Goal: Use online tool/utility: Use online tool/utility

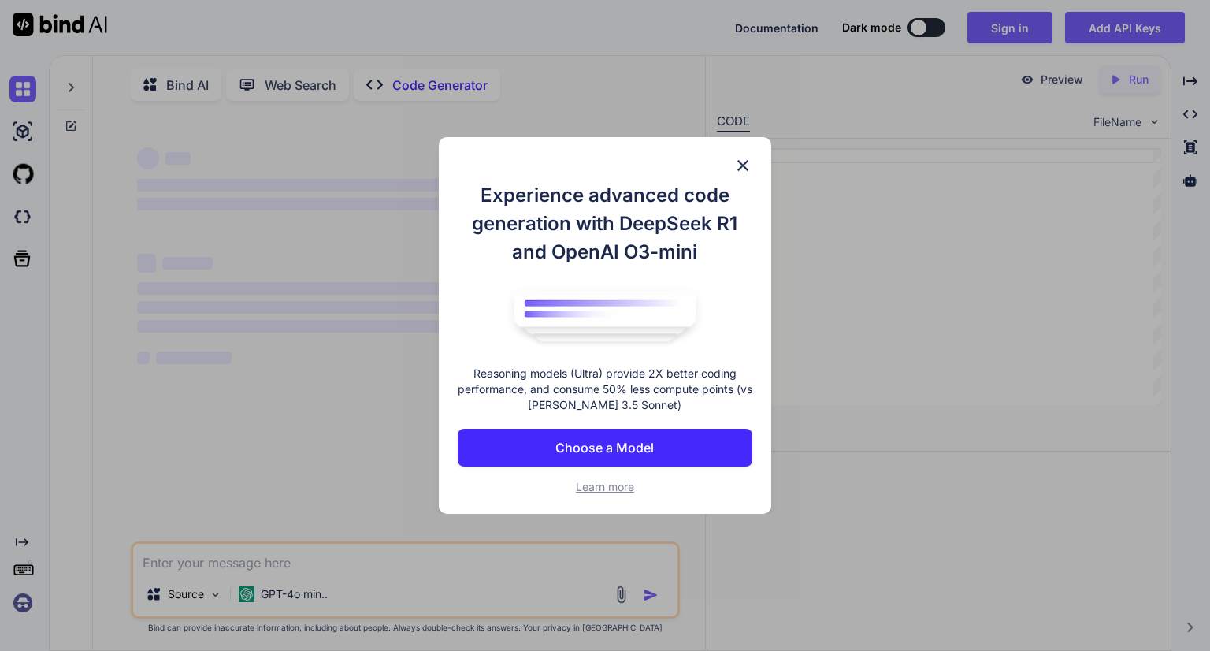
click at [747, 165] on img at bounding box center [742, 165] width 19 height 19
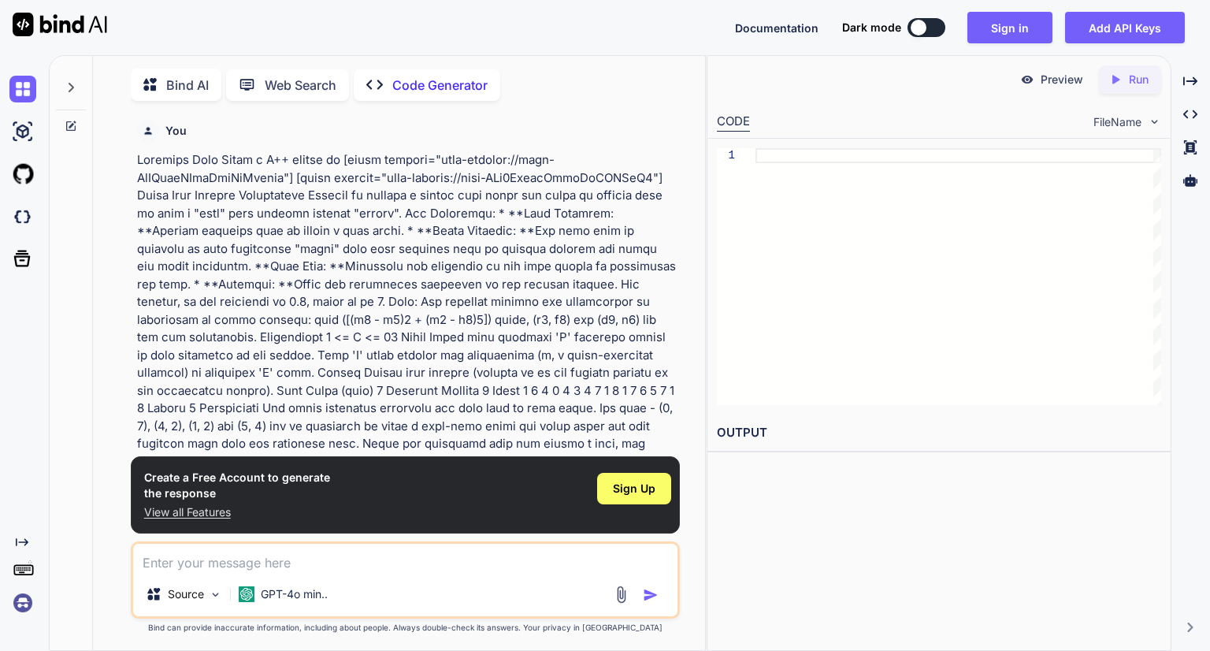
scroll to position [6, 0]
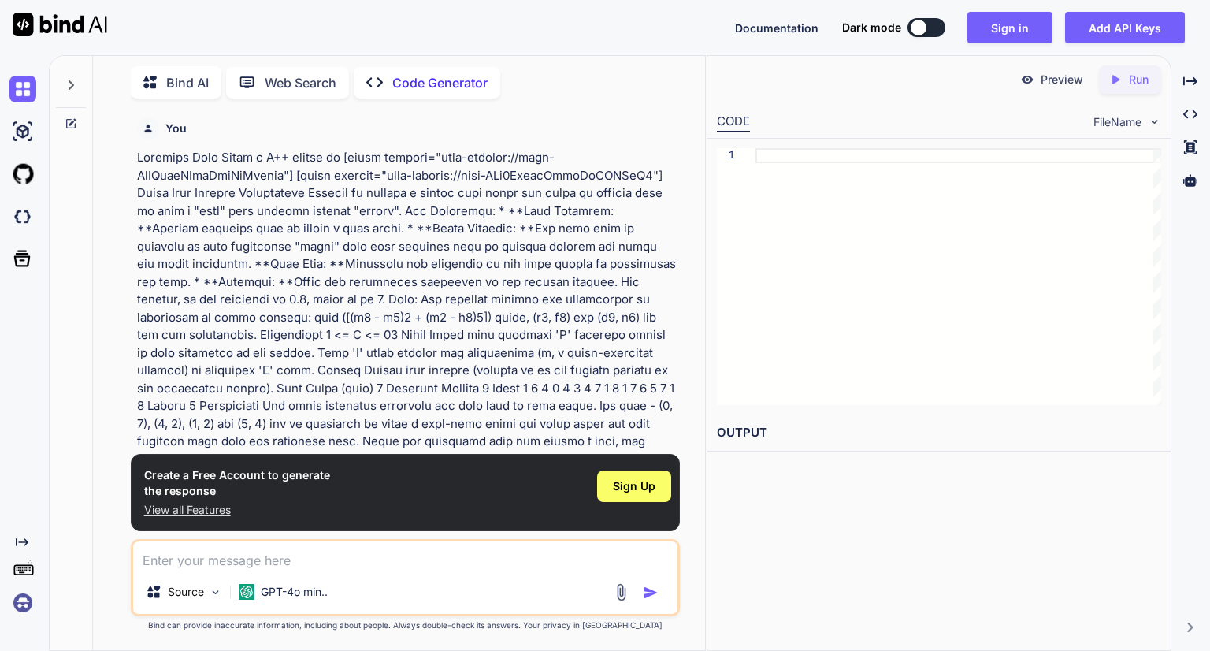
type textarea "x"
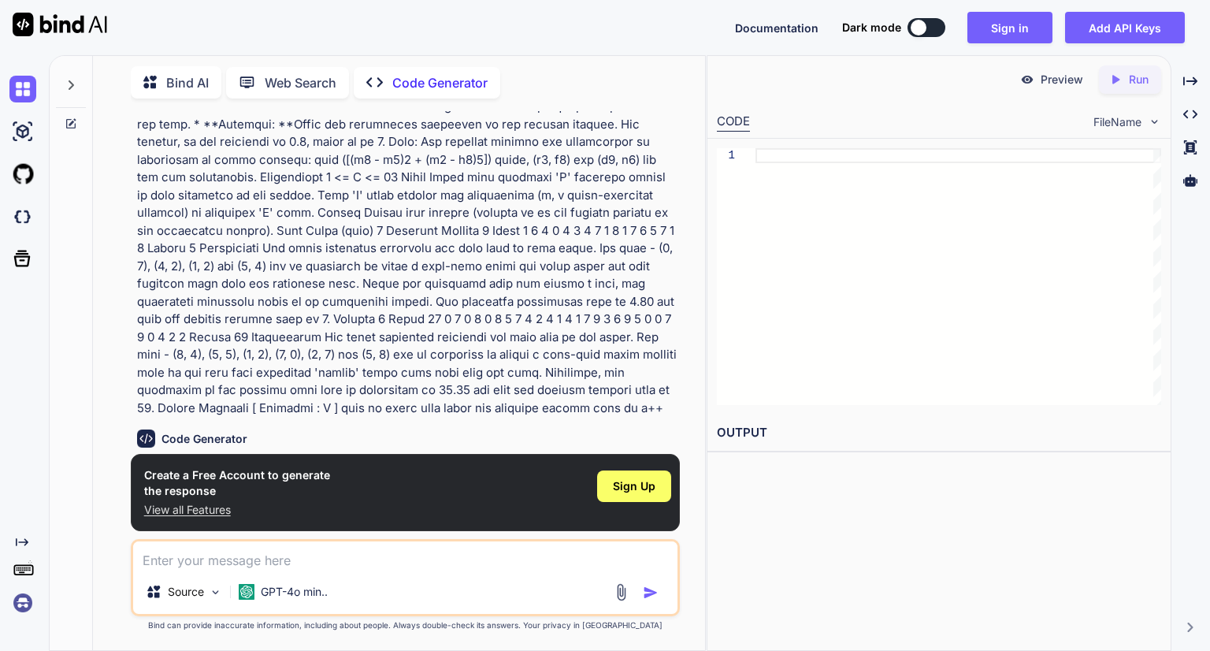
scroll to position [230, 0]
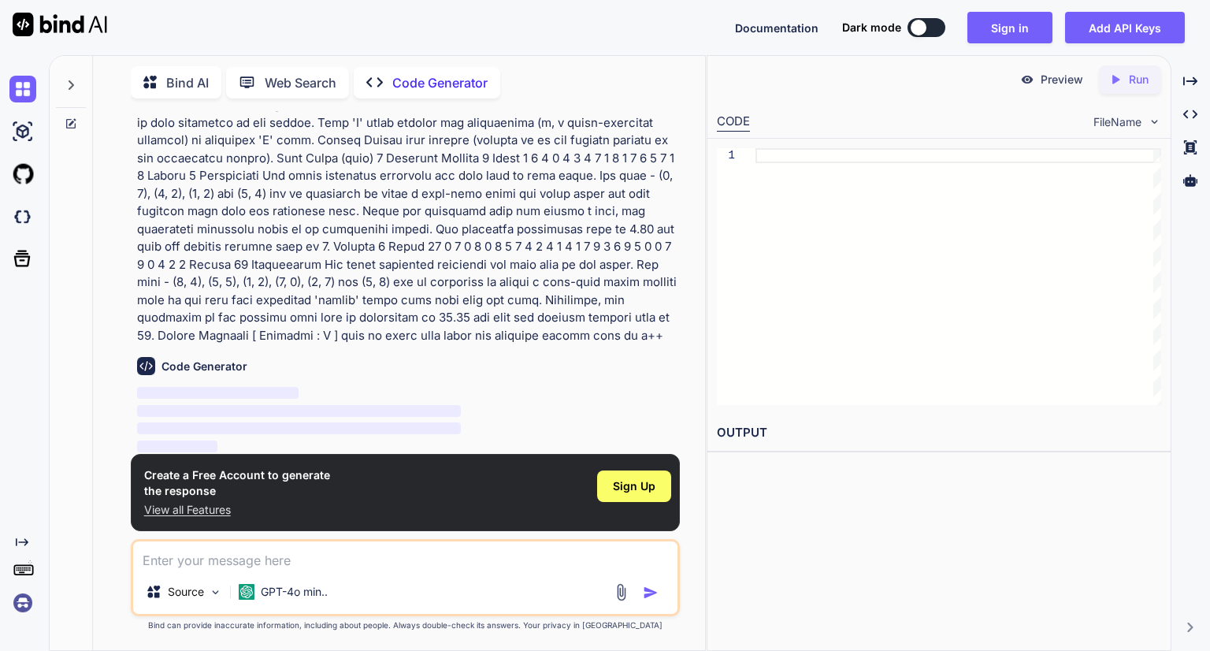
click at [651, 596] on img "button" at bounding box center [651, 592] width 16 height 16
click at [236, 375] on div "Code Generator ‌ ‌ ‌ ‌" at bounding box center [406, 399] width 539 height 111
click at [640, 474] on div "Sign Up" at bounding box center [634, 486] width 74 height 32
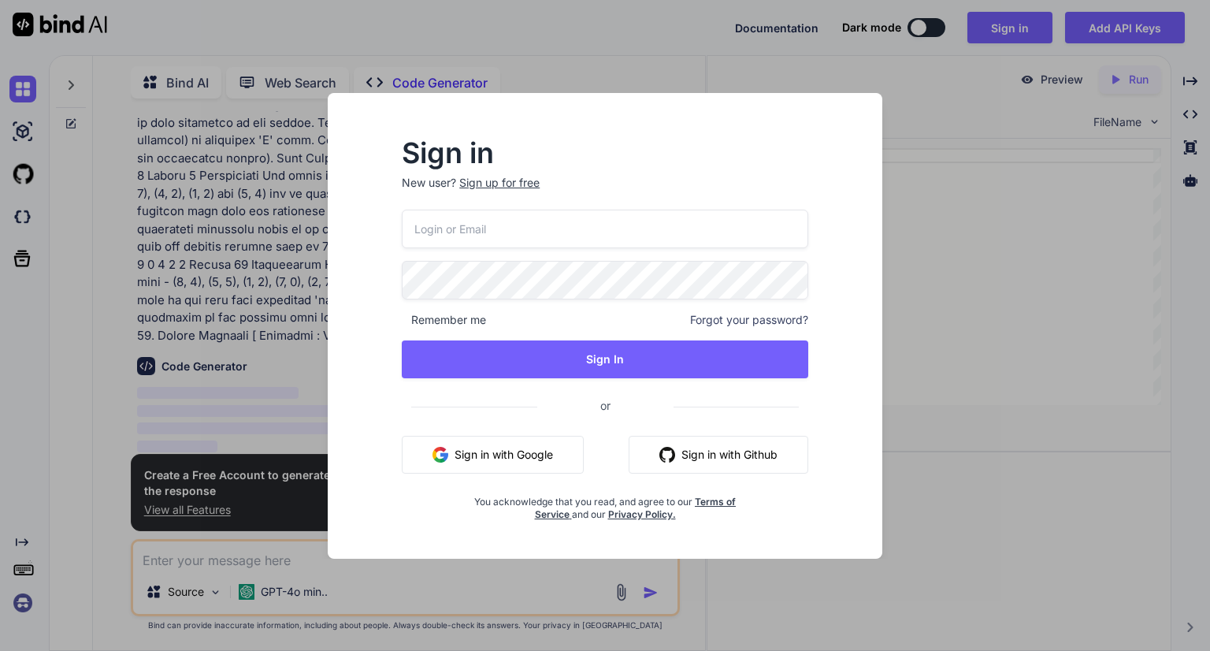
click at [516, 454] on button "Sign in with Google" at bounding box center [493, 455] width 182 height 38
click at [967, 307] on div "Sign in New user? Sign up for free Remember me Forgot your password? Sign In or…" at bounding box center [605, 325] width 1210 height 651
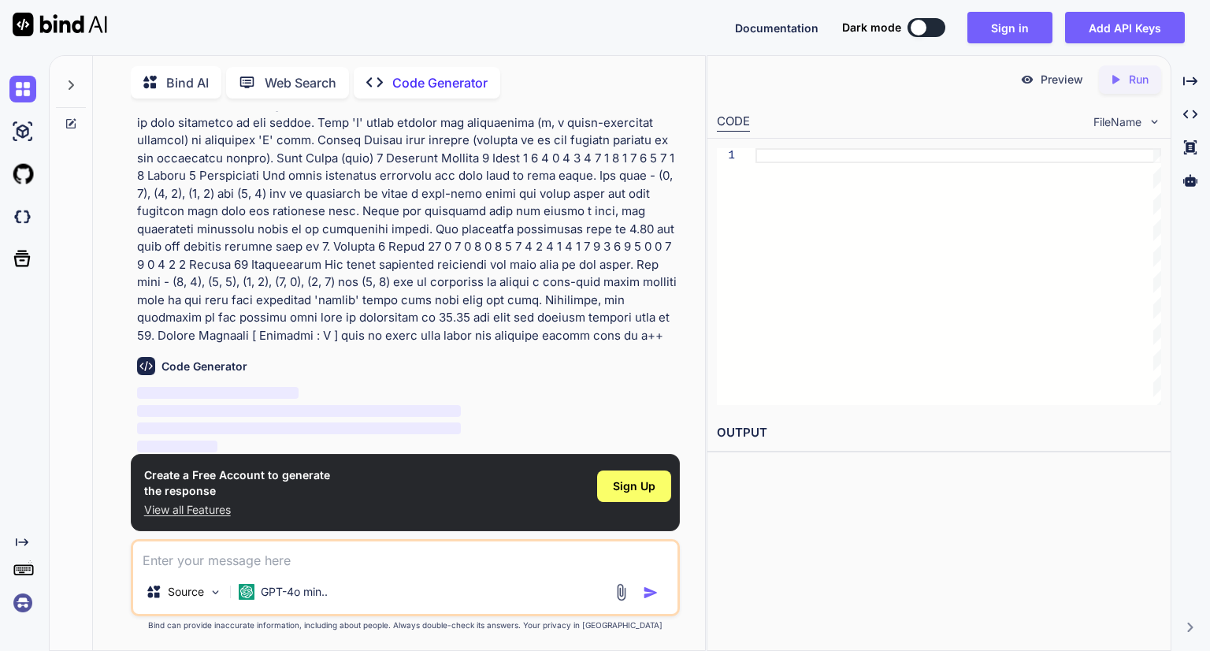
click at [483, 429] on p "‌" at bounding box center [406, 429] width 539 height 18
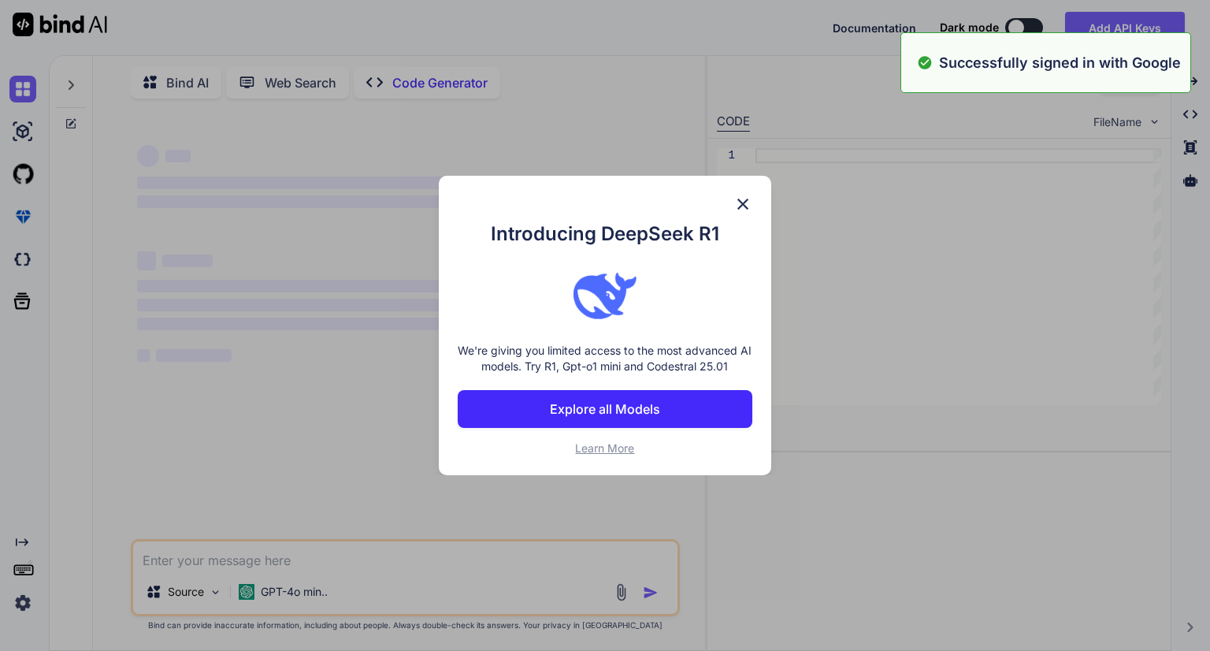
scroll to position [0, 0]
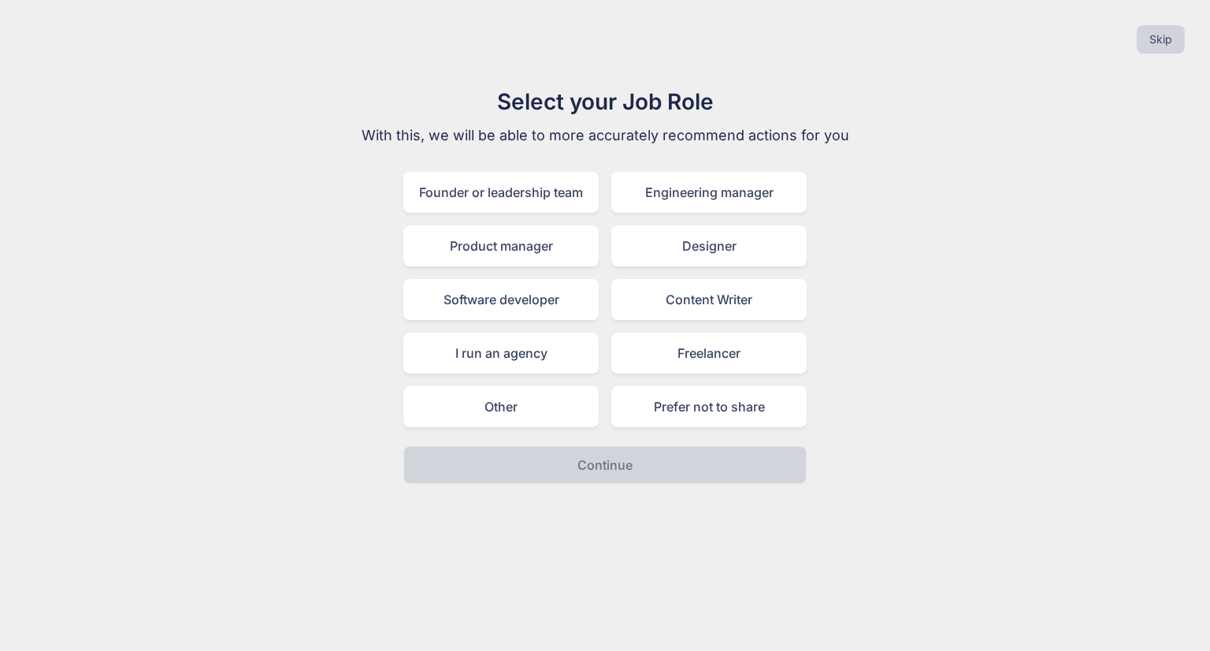
click at [1179, 24] on div "Skip" at bounding box center [605, 40] width 1185 height 54
click at [1173, 32] on button "Skip" at bounding box center [1160, 39] width 48 height 28
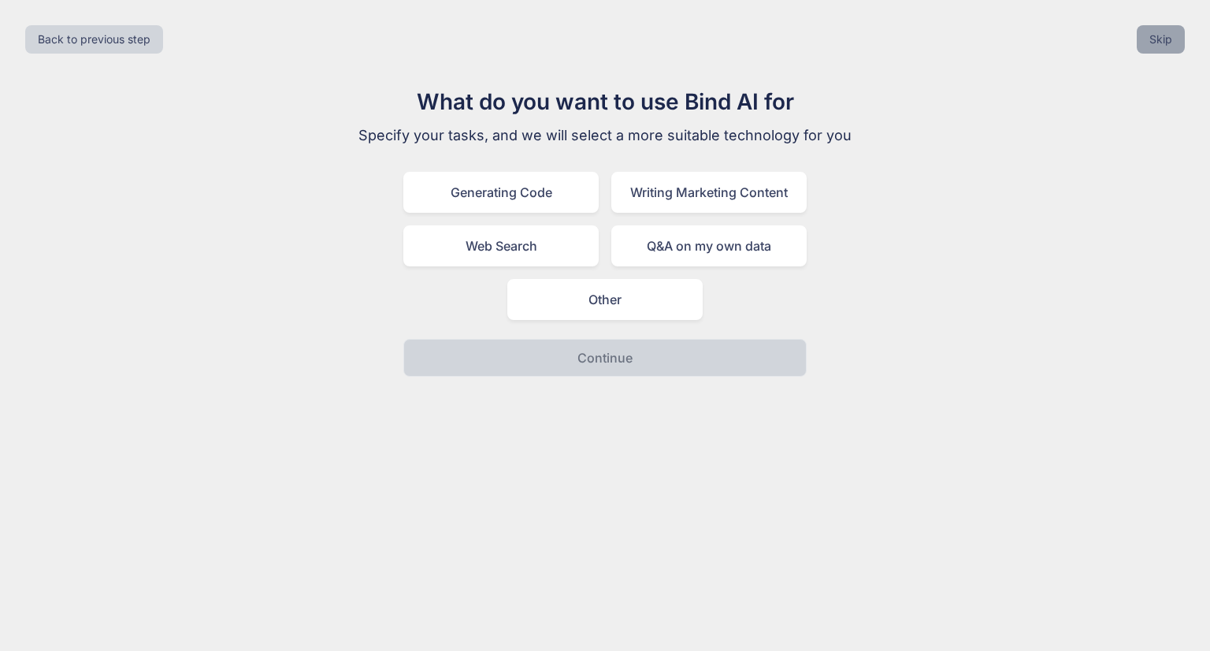
click at [1170, 47] on button "Skip" at bounding box center [1160, 39] width 48 height 28
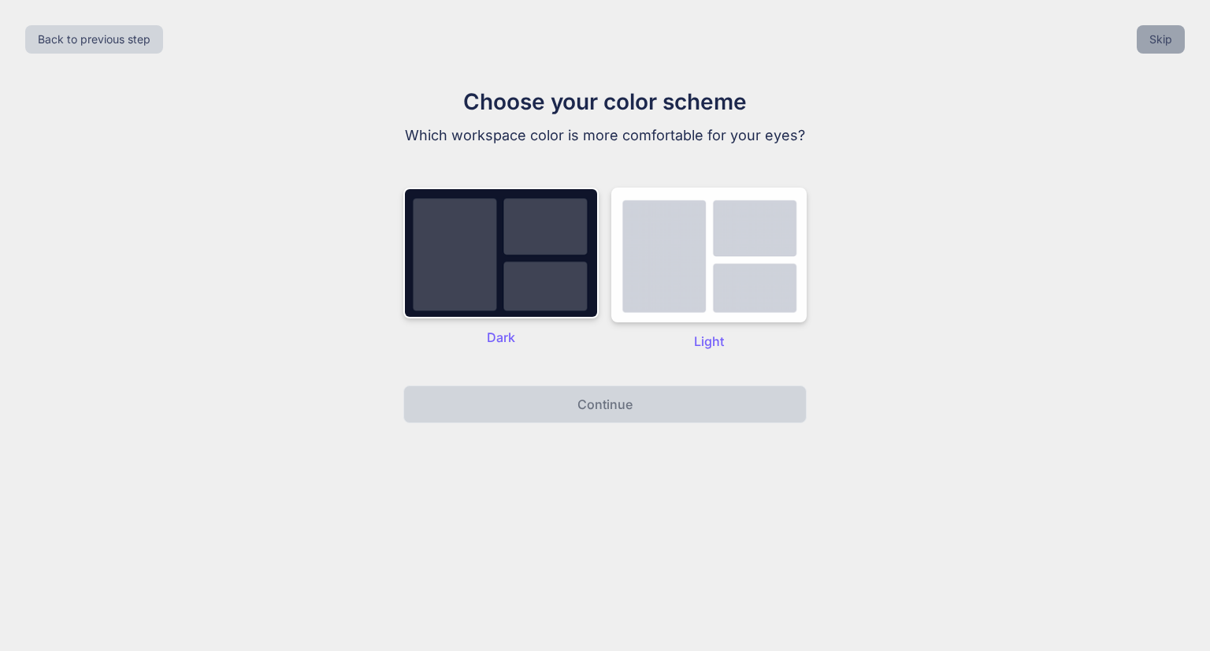
click at [1170, 47] on button "Skip" at bounding box center [1160, 39] width 48 height 28
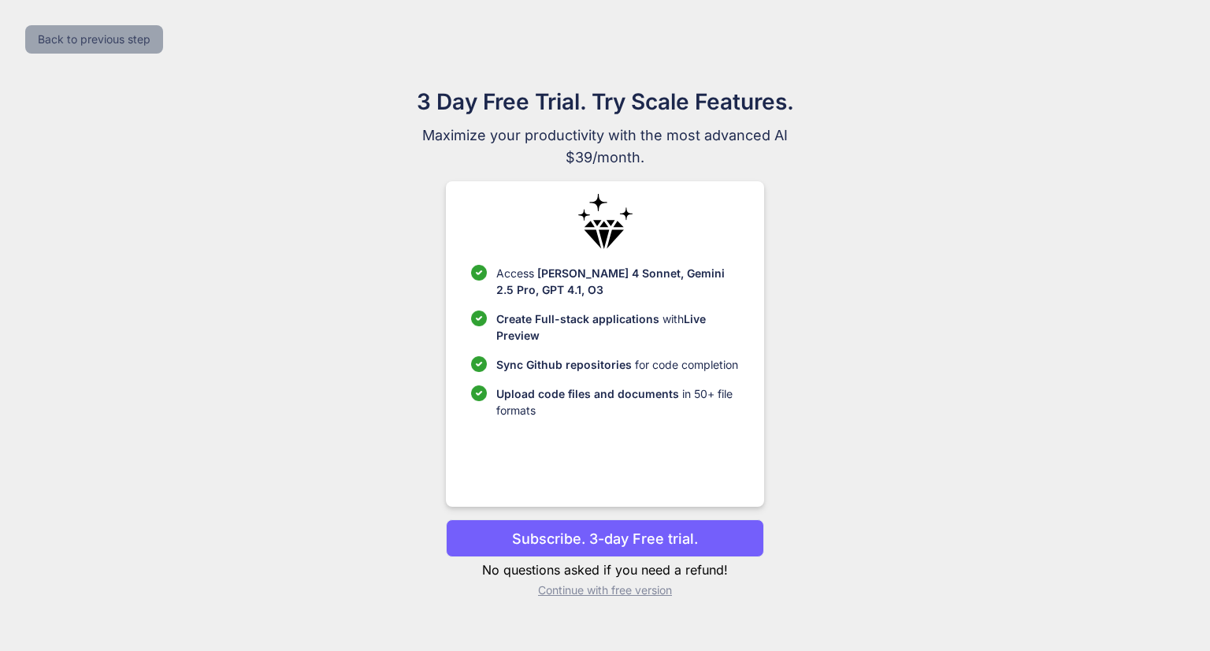
click at [103, 52] on button "Back to previous step" at bounding box center [94, 39] width 138 height 28
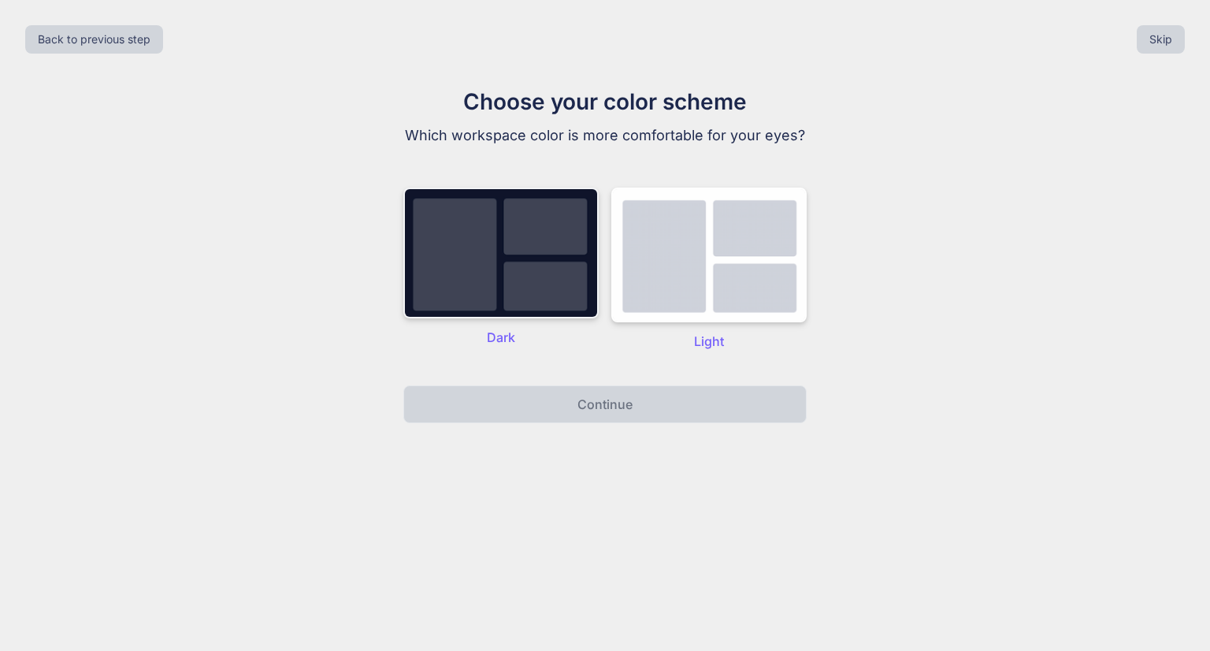
click at [535, 247] on img at bounding box center [500, 252] width 195 height 131
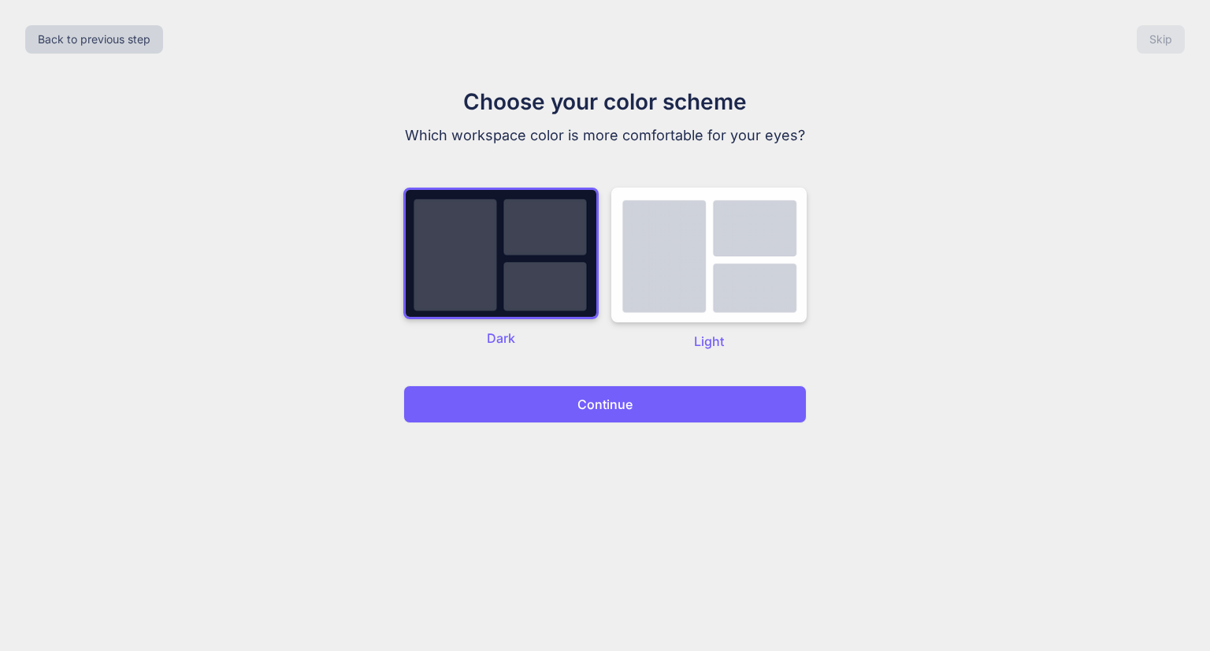
click at [559, 407] on button "Continue" at bounding box center [604, 404] width 403 height 38
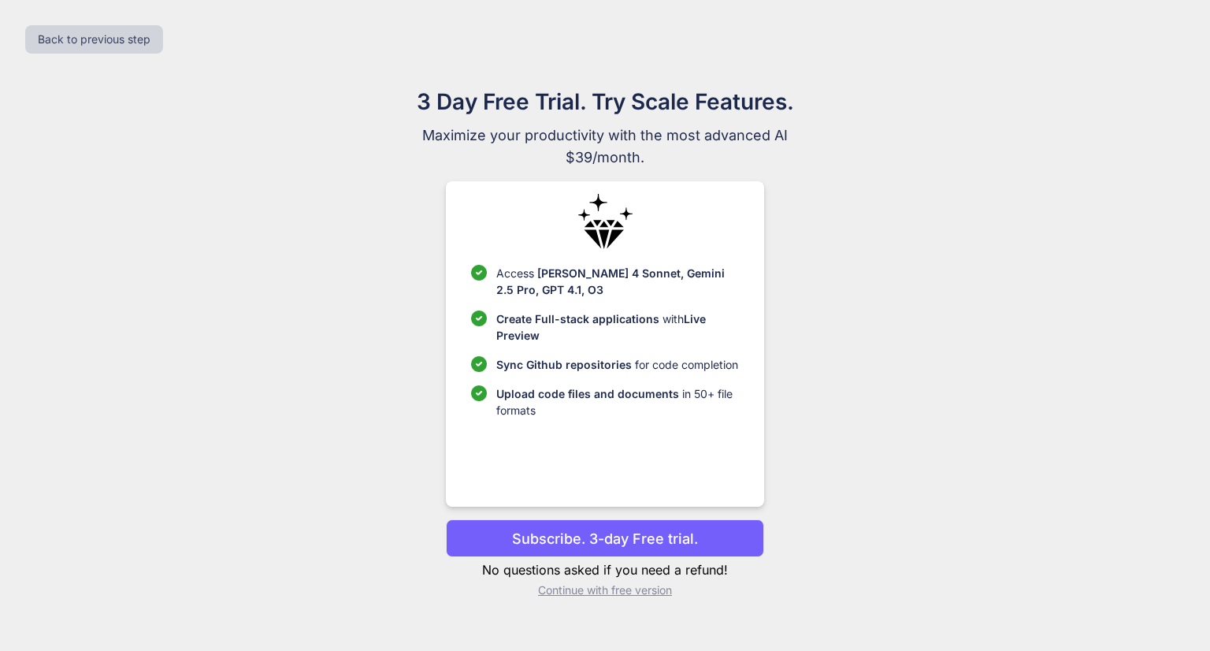
click at [616, 595] on p "Continue with free version" at bounding box center [604, 590] width 317 height 16
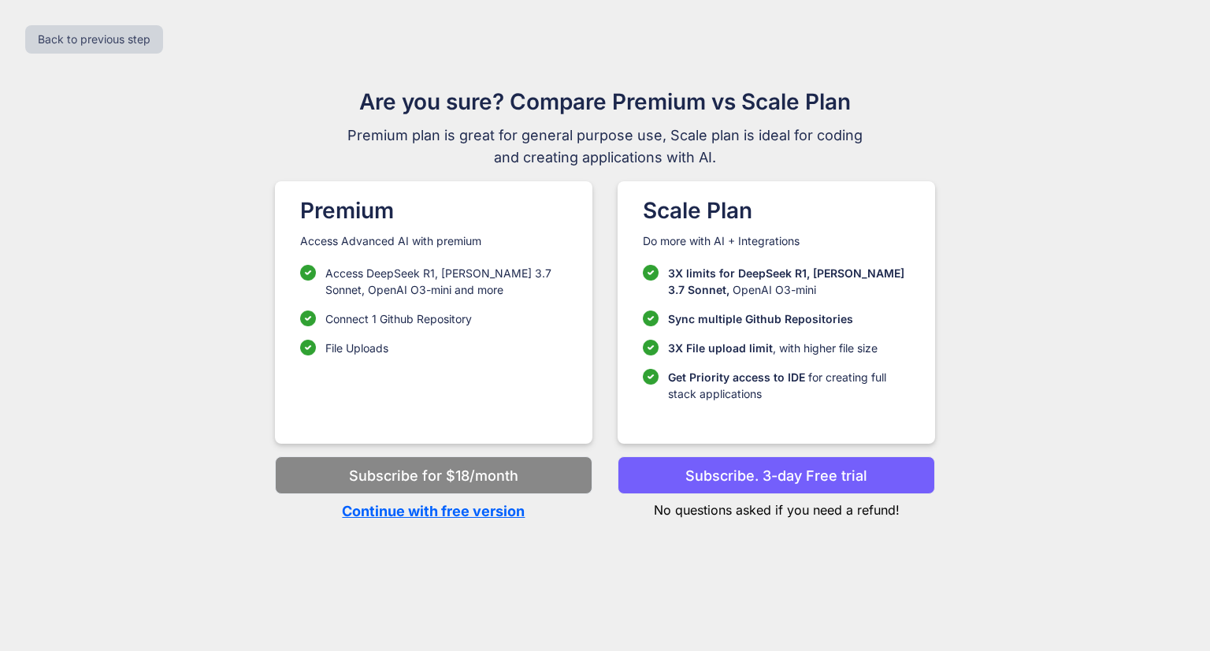
click at [506, 517] on p "Continue with free version" at bounding box center [433, 510] width 317 height 21
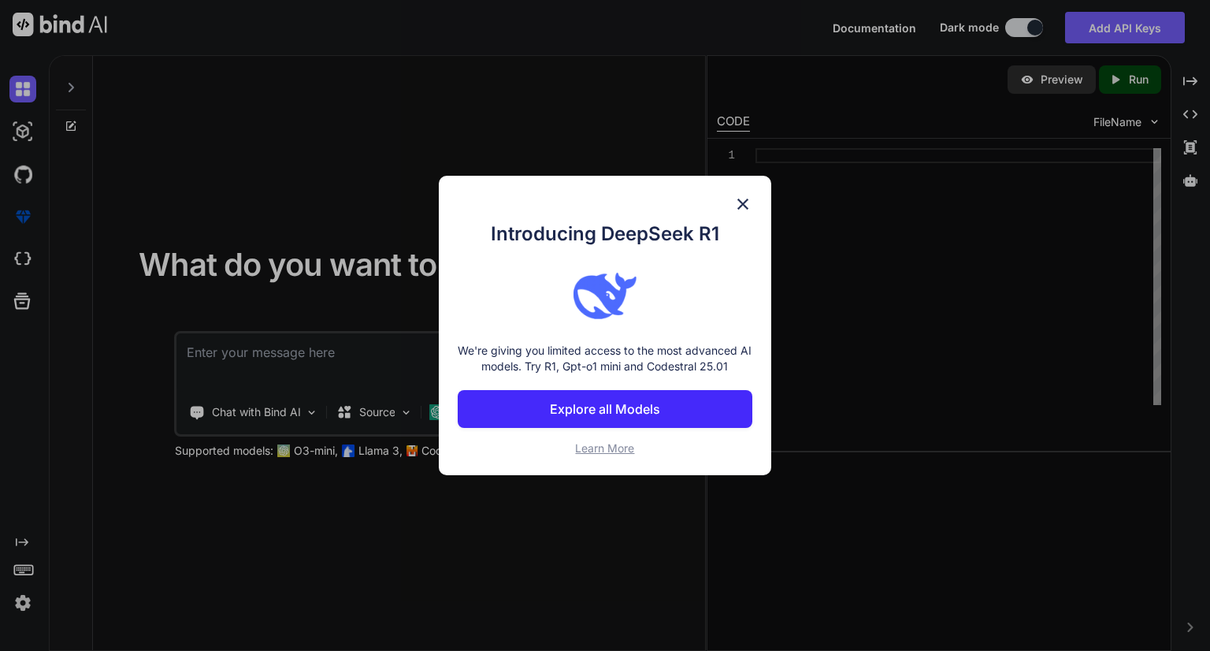
click at [745, 205] on img at bounding box center [742, 204] width 19 height 19
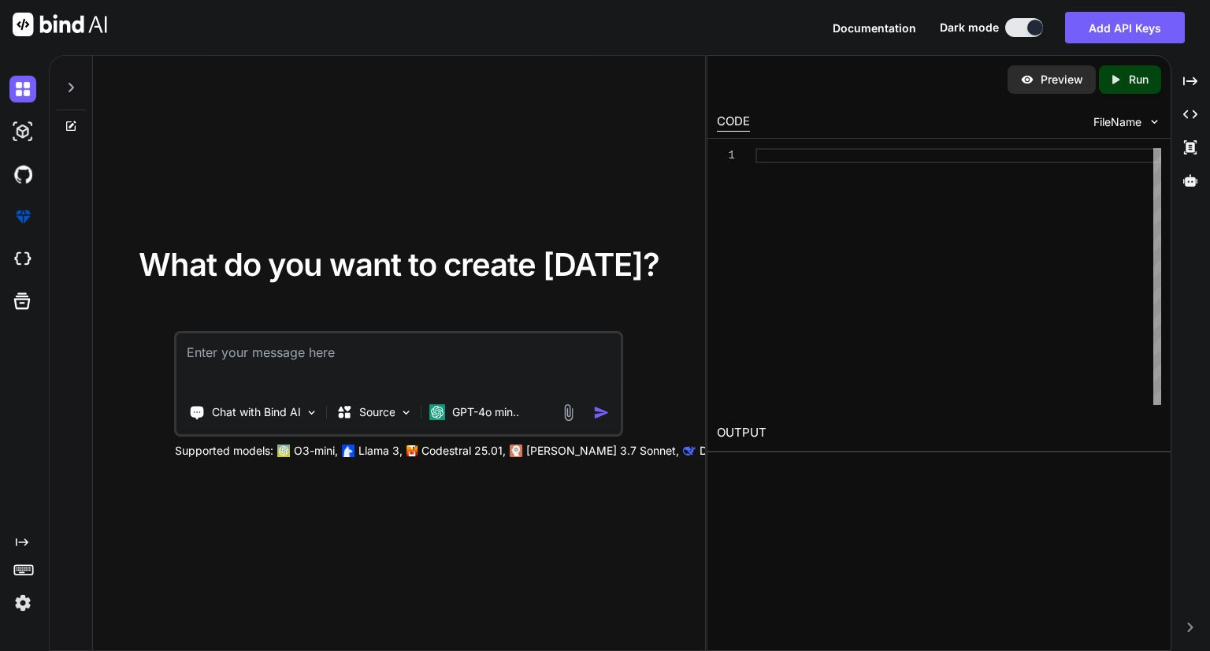
click at [347, 382] on textarea at bounding box center [398, 362] width 443 height 58
click at [348, 354] on textarea at bounding box center [398, 362] width 443 height 58
paste textarea "[media pointer="file-service://file-ErFSzkvTPmrMcwMxZcgsnr"] [media pointer="fi…"
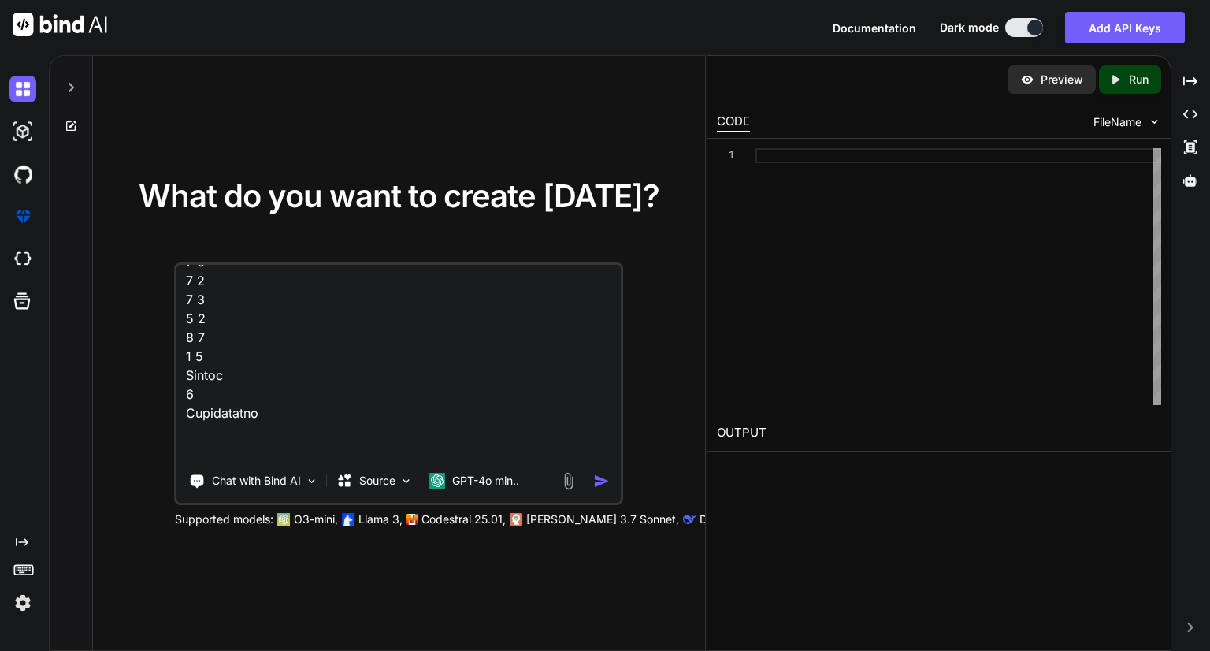
scroll to position [929, 0]
click at [342, 415] on textarea at bounding box center [398, 362] width 443 height 195
type textarea "[media pointer="file-service://file-ErFSzkvTPmrMcwMxZcgsnr"] [media pointer="fi…"
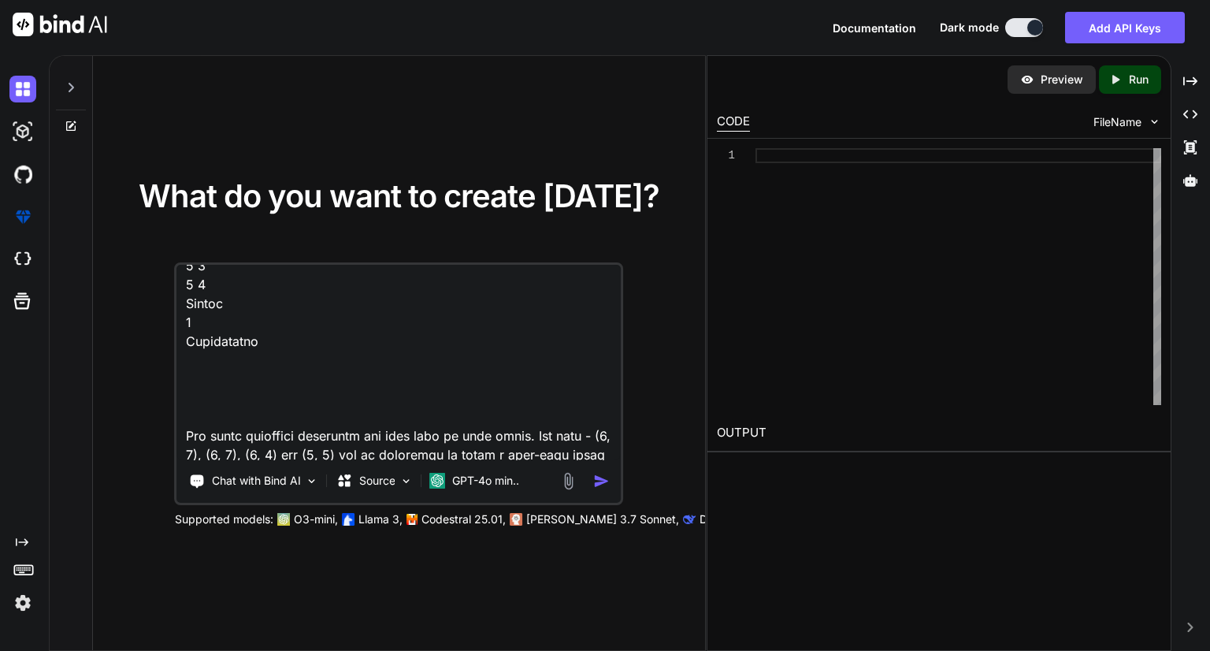
scroll to position [1002, 0]
click at [601, 477] on img "button" at bounding box center [601, 481] width 17 height 17
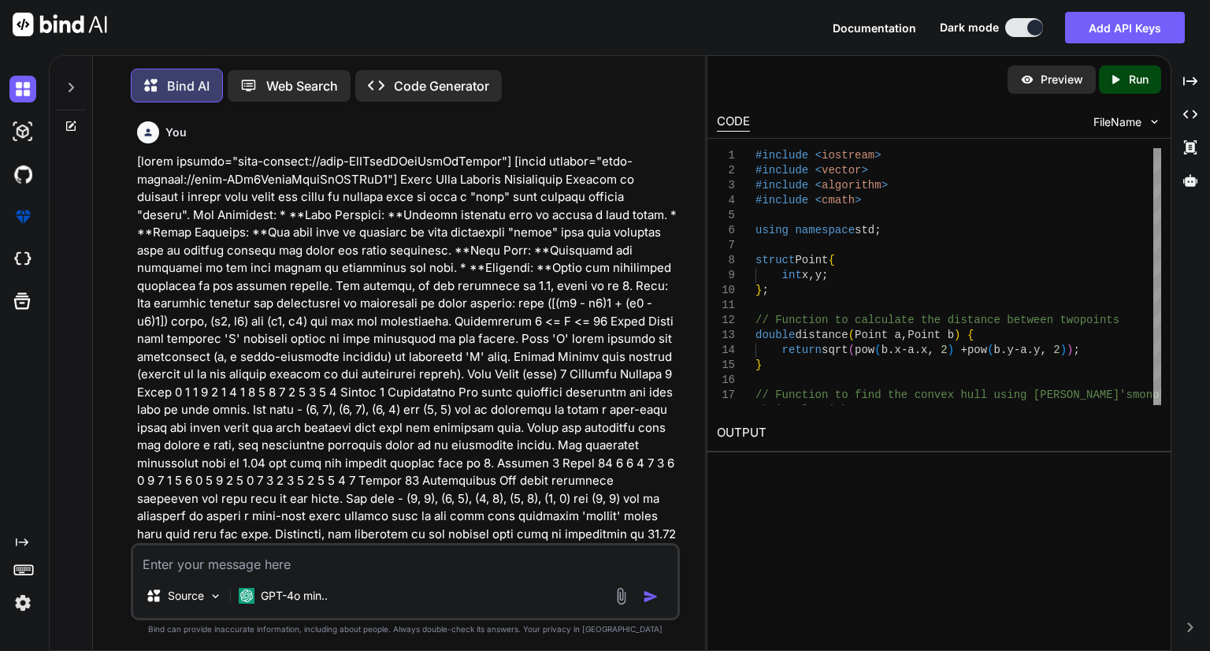
scroll to position [6, 0]
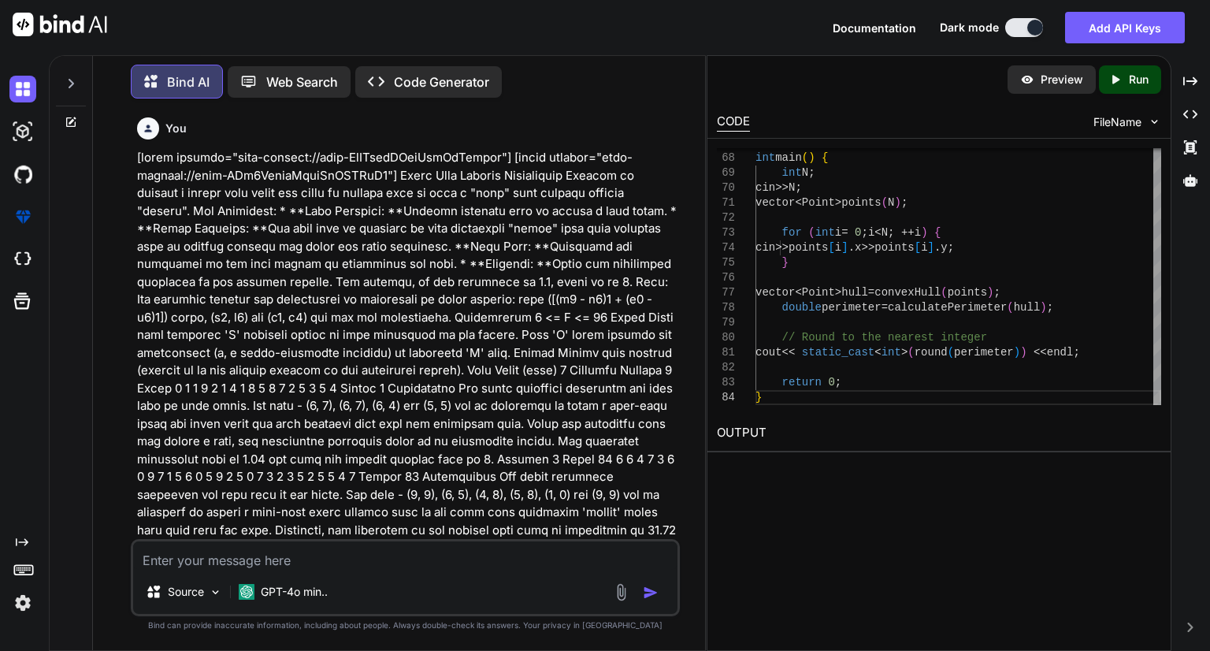
click at [1123, 84] on icon "Created with Pixso." at bounding box center [1118, 79] width 20 height 14
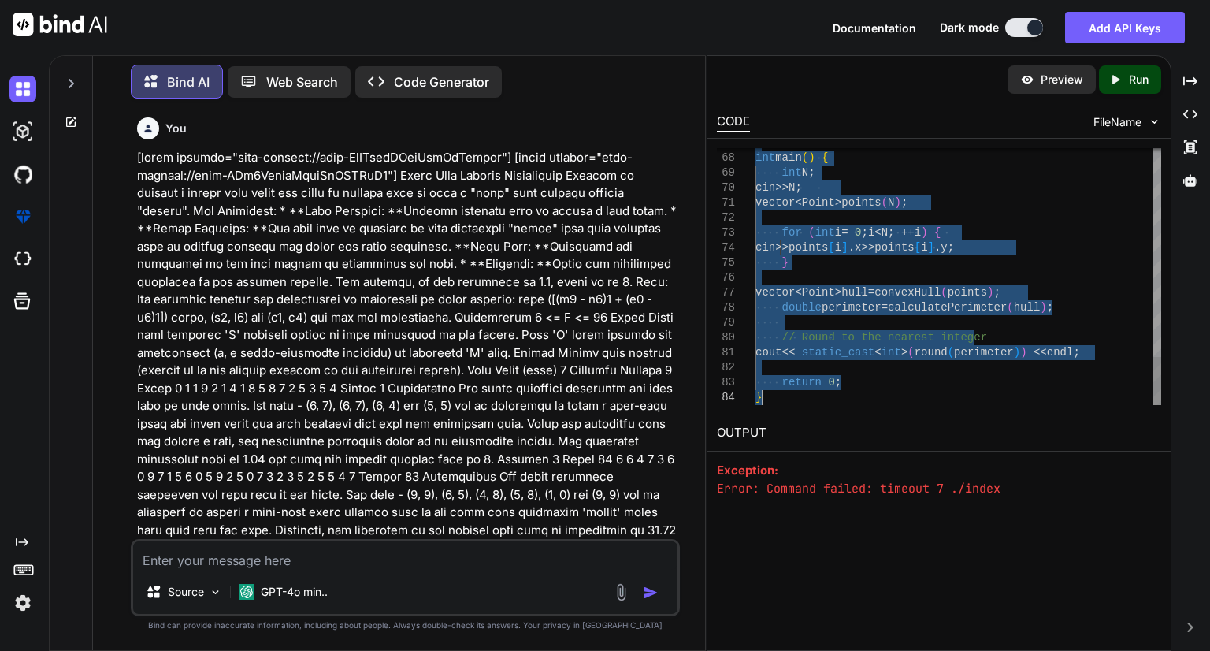
type textarea "#include <iostream> #include <vector> #include <algorithm> #include <cmath> usi…"
